Goal: Information Seeking & Learning: Learn about a topic

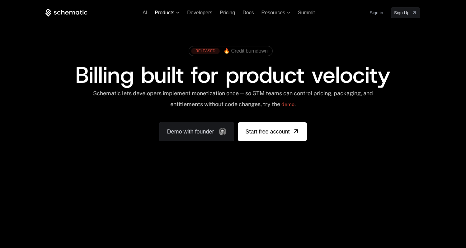
click at [167, 14] on span "Products" at bounding box center [165, 13] width 20 height 6
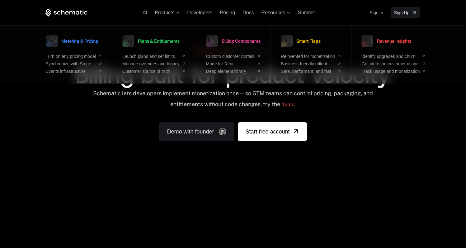
click at [355, 112] on div "Schematic lets developers implement monetization once — so GTM teams can contro…" at bounding box center [233, 101] width 281 height 22
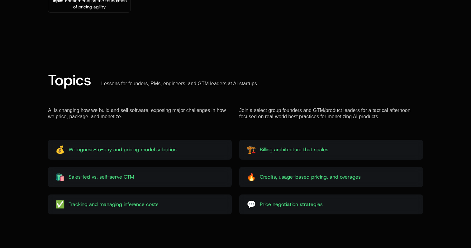
scroll to position [746, 0]
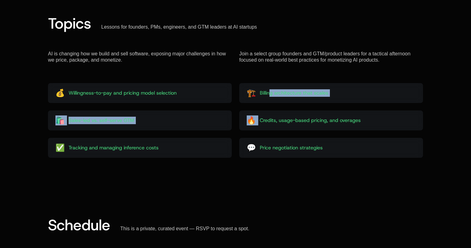
drag, startPoint x: 269, startPoint y: 94, endPoint x: 381, endPoint y: 112, distance: 112.9
click at [383, 112] on div "💰 Willingness-to-pay and pricing model selection 🏗️ Billing architecture that s…" at bounding box center [235, 120] width 375 height 75
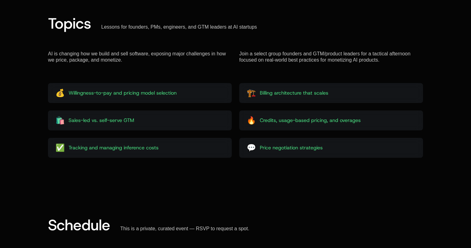
click at [357, 128] on div "🔥 Credits, usage-based pricing, and overages" at bounding box center [331, 121] width 184 height 20
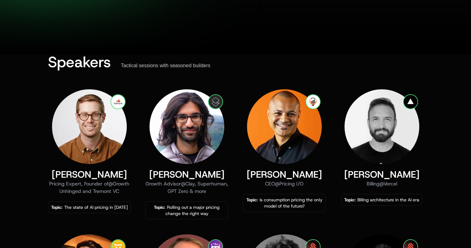
scroll to position [0, 0]
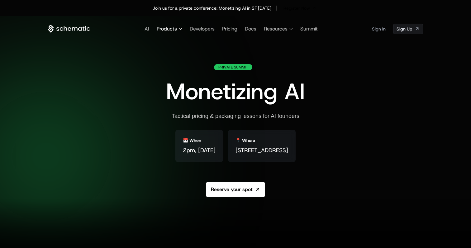
click at [169, 29] on span "Products" at bounding box center [167, 28] width 20 height 7
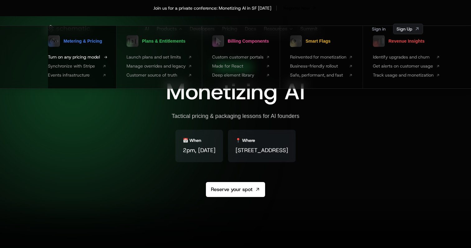
click at [96, 57] on span "Turn on any pricing model" at bounding box center [74, 57] width 52 height 7
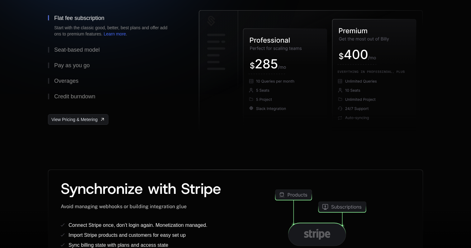
scroll to position [142, 0]
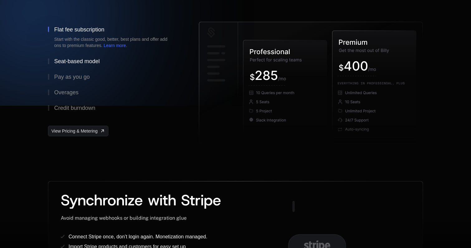
click at [93, 62] on div "Seat-based model" at bounding box center [76, 62] width 45 height 6
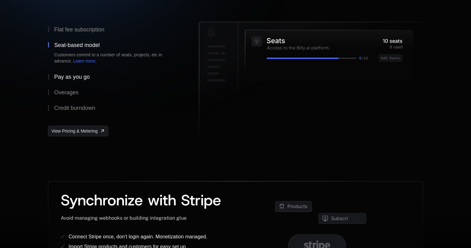
click at [84, 73] on button "Pay as you go" at bounding box center [113, 77] width 131 height 16
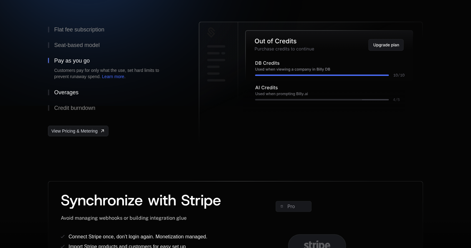
click at [76, 90] on div "Overages" at bounding box center [66, 93] width 24 height 6
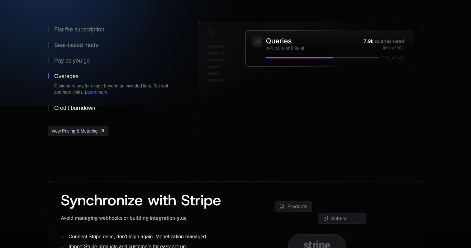
click at [81, 111] on button "Credit burndown" at bounding box center [113, 108] width 131 height 16
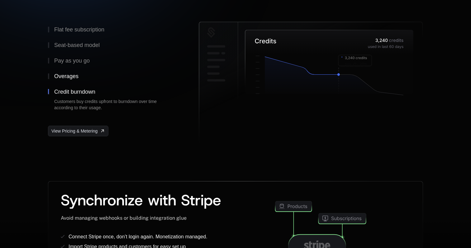
click at [70, 76] on div "Overages" at bounding box center [66, 77] width 24 height 6
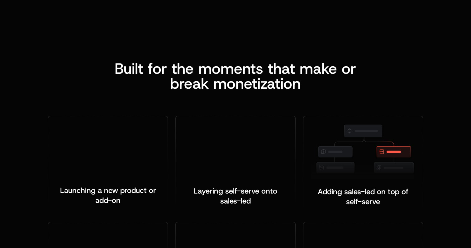
scroll to position [820, 0]
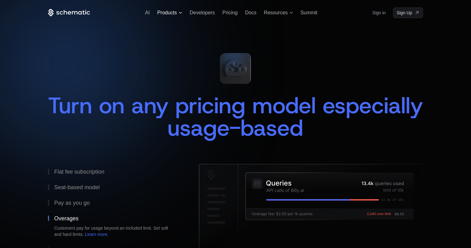
click at [180, 15] on span "Products" at bounding box center [169, 13] width 25 height 6
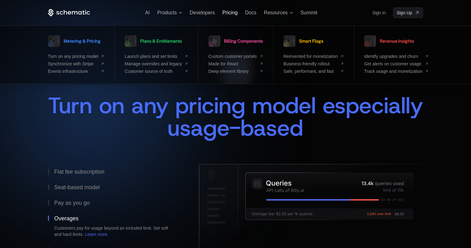
click at [230, 15] on span "Pricing" at bounding box center [229, 12] width 15 height 5
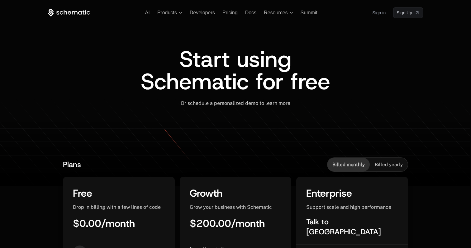
click at [399, 168] on div "Billed yearly" at bounding box center [389, 165] width 38 height 14
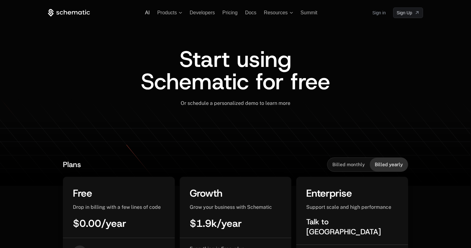
click at [146, 11] on span "AI" at bounding box center [147, 12] width 5 height 5
